Goal: Task Accomplishment & Management: Manage account settings

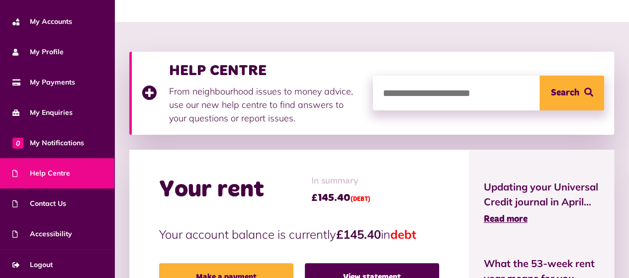
scroll to position [99, 0]
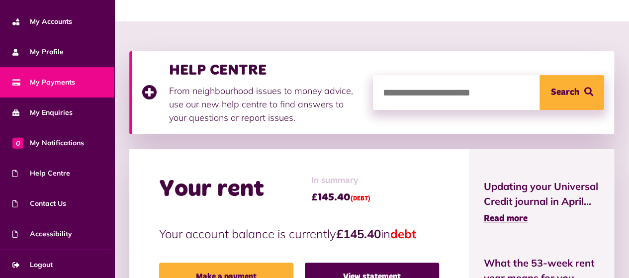
click at [78, 74] on link "My Payments" at bounding box center [57, 82] width 114 height 30
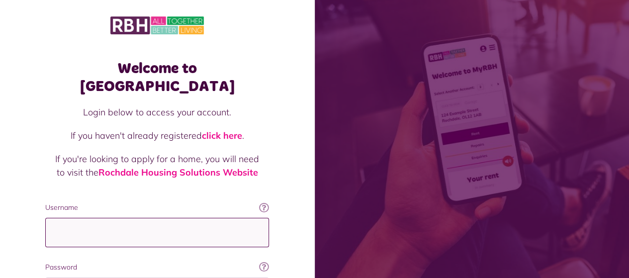
click at [186, 218] on input "Username" at bounding box center [157, 232] width 224 height 29
type input "**********"
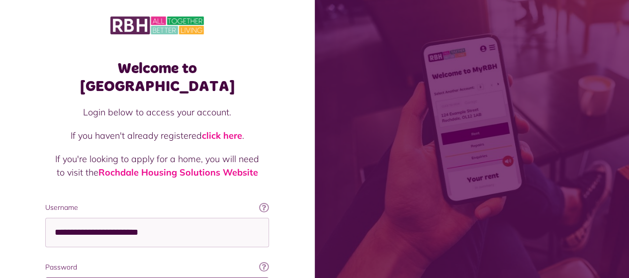
scroll to position [0, 0]
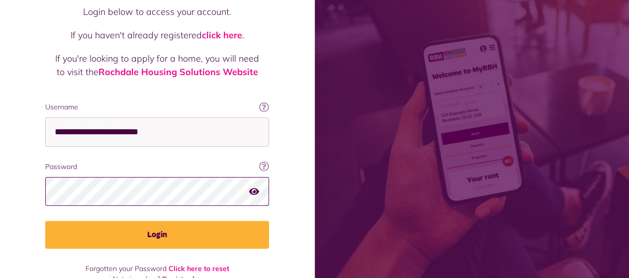
scroll to position [103, 0]
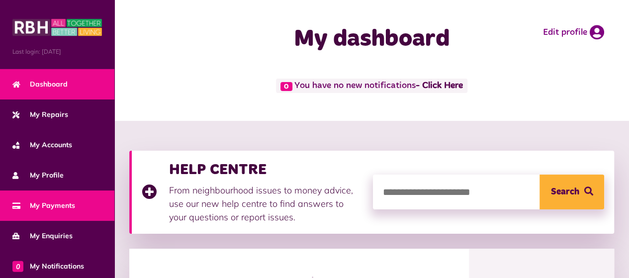
click at [43, 203] on span "My Payments" at bounding box center [43, 205] width 63 height 10
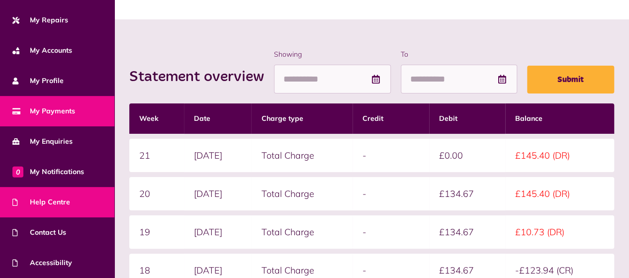
scroll to position [123, 0]
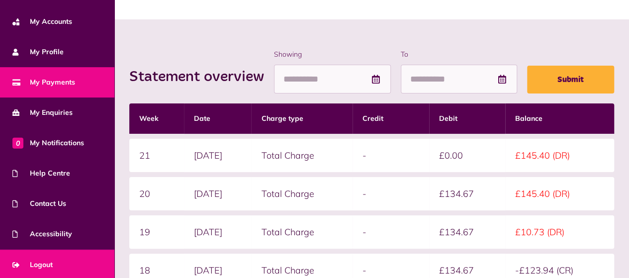
click at [43, 267] on span "Logout" at bounding box center [32, 264] width 40 height 10
